Goal: Transaction & Acquisition: Purchase product/service

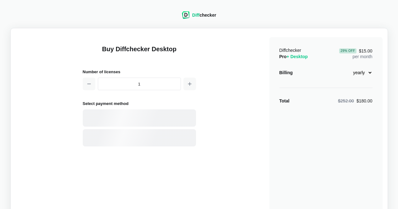
select select "desktop-yearly-180"
click at [172, 115] on div "Card" at bounding box center [150, 118] width 85 height 6
select select "[GEOGRAPHIC_DATA]"
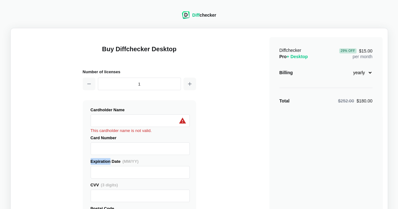
drag, startPoint x: 104, startPoint y: 138, endPoint x: 107, endPoint y: 142, distance: 4.5
click at [107, 143] on div at bounding box center [140, 149] width 99 height 13
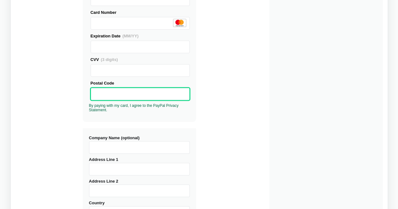
scroll to position [125, 0]
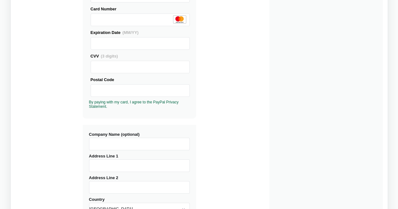
click at [141, 138] on input "Company Name (optional)" at bounding box center [139, 144] width 101 height 13
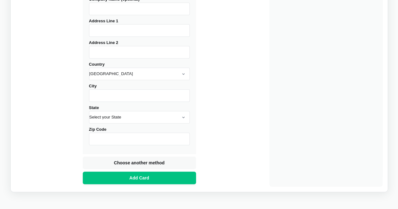
scroll to position [254, 0]
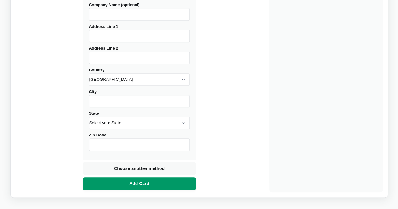
click at [157, 182] on button "Add Card" at bounding box center [139, 183] width 113 height 13
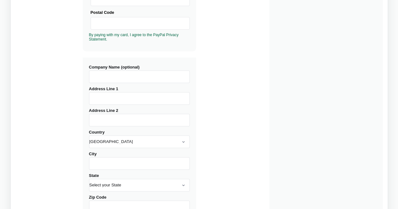
scroll to position [191, 0]
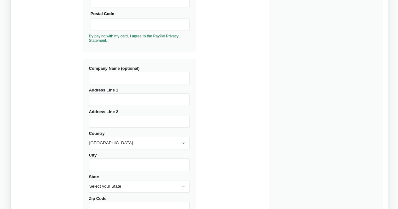
click at [110, 78] on input "Company Name (optional)" at bounding box center [139, 78] width 101 height 13
type input "[GEOGRAPHIC_DATA]"
click at [114, 102] on input "Address Line 1" at bounding box center [139, 99] width 101 height 13
paste input "[GEOGRAPHIC_DATA], IL 60637"
click at [133, 103] on input "[GEOGRAPHIC_DATA], IL 60637" at bounding box center [139, 99] width 101 height 13
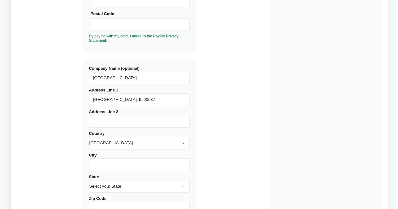
click at [133, 103] on input "[GEOGRAPHIC_DATA], IL 60637" at bounding box center [139, 99] width 101 height 13
paste input "[STREET_ADDRESS][PERSON_NAME]"
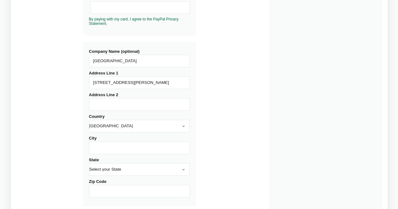
type input "[STREET_ADDRESS][PERSON_NAME]"
click at [118, 191] on input "Zip Code" at bounding box center [139, 191] width 101 height 13
type input "60637"
click at [100, 145] on input "City" at bounding box center [139, 148] width 101 height 13
drag, startPoint x: 149, startPoint y: 81, endPoint x: 123, endPoint y: 81, distance: 25.8
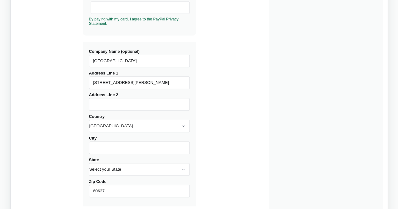
click at [123, 81] on input "[STREET_ADDRESS][PERSON_NAME]" at bounding box center [139, 82] width 101 height 13
type input "[STREET_ADDRESS][PERSON_NAME]"
click at [119, 143] on input "City" at bounding box center [139, 148] width 101 height 13
type input "[GEOGRAPHIC_DATA]"
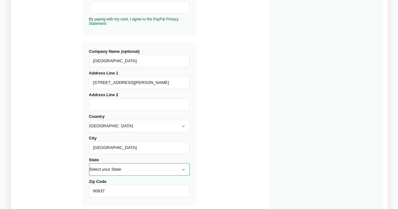
select select "IL"
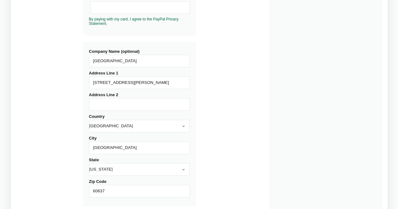
scroll to position [283, 0]
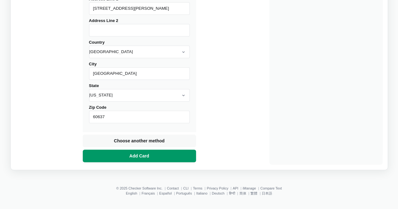
click at [164, 158] on button "Add Card" at bounding box center [139, 156] width 113 height 13
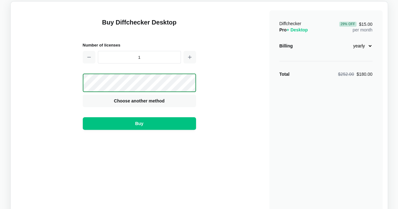
scroll to position [26, 0]
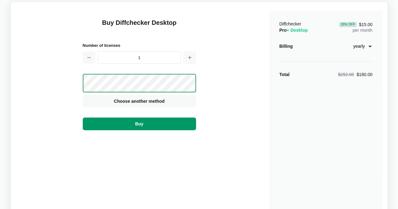
click at [148, 126] on button "Buy" at bounding box center [139, 124] width 113 height 13
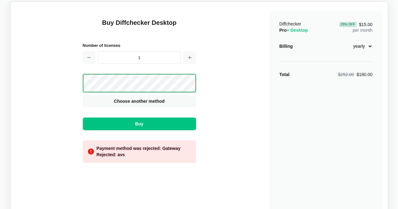
click at [370, 45] on select "monthly yearly" at bounding box center [358, 46] width 27 height 11
select select "desktop-monthly-21"
click at [345, 41] on select "monthly yearly" at bounding box center [358, 46] width 27 height 11
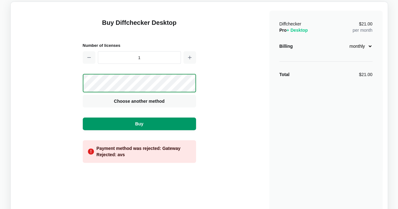
click at [161, 125] on button "Buy" at bounding box center [139, 124] width 113 height 13
